Goal: Transaction & Acquisition: Purchase product/service

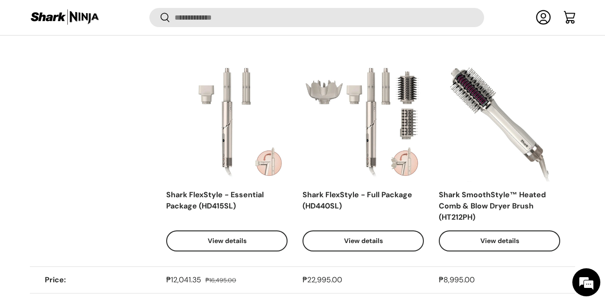
click at [366, 242] on link "View details" at bounding box center [362, 240] width 121 height 21
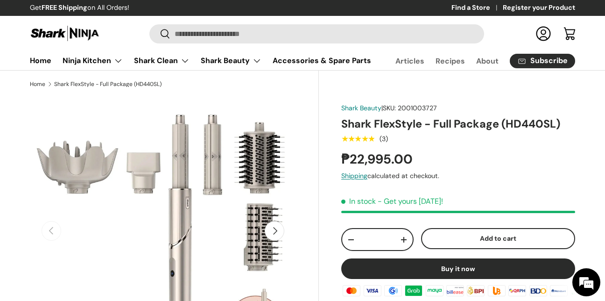
drag, startPoint x: 602, startPoint y: 34, endPoint x: 603, endPoint y: 41, distance: 7.5
click at [603, 41] on header "Search Search Reset Log in Cart Menu Home Ninja Kitchen Back Ninja Kitchen Cook…" at bounding box center [302, 46] width 605 height 47
click at [486, 271] on button "Buy it now" at bounding box center [458, 268] width 234 height 21
